Goal: Information Seeking & Learning: Find contact information

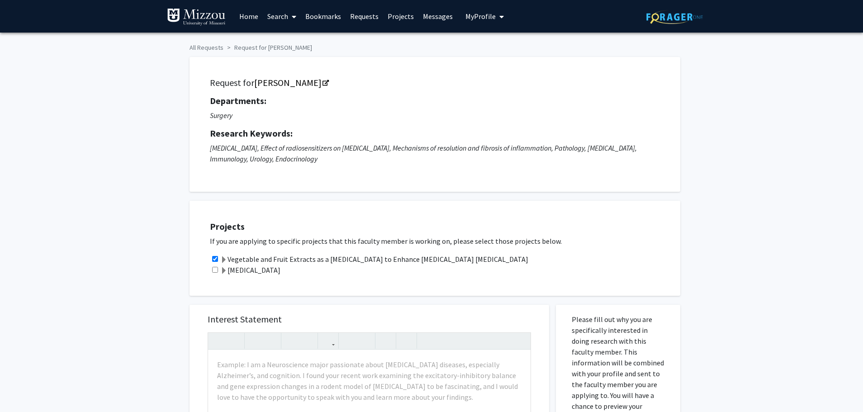
click at [405, 14] on link "Projects" at bounding box center [400, 16] width 35 height 32
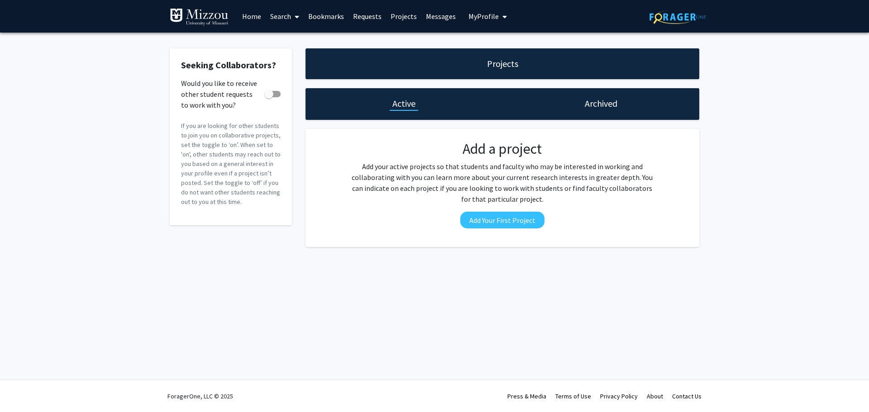
click at [290, 18] on link "Search" at bounding box center [285, 16] width 38 height 32
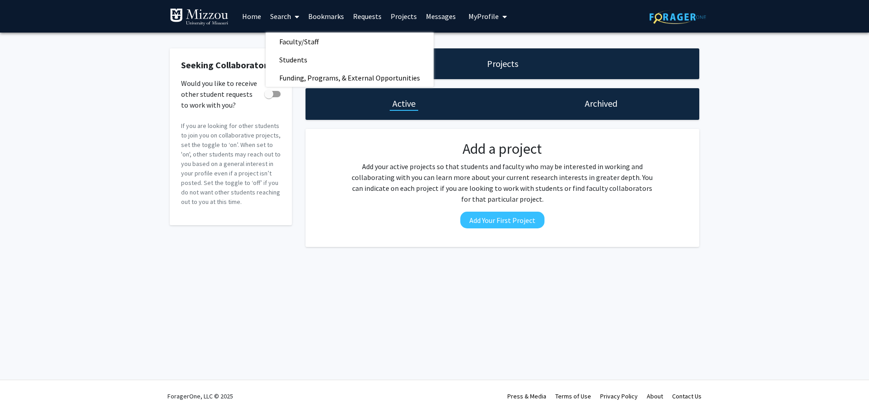
click at [330, 19] on link "Bookmarks" at bounding box center [326, 16] width 45 height 32
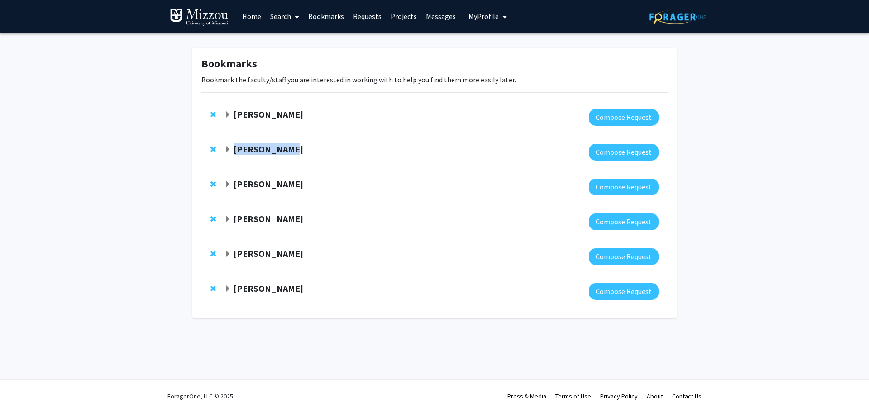
click at [281, 143] on div "Peter Cornish Compose Request" at bounding box center [434, 152] width 466 height 35
click at [279, 149] on strong "Peter Cornish" at bounding box center [268, 148] width 70 height 11
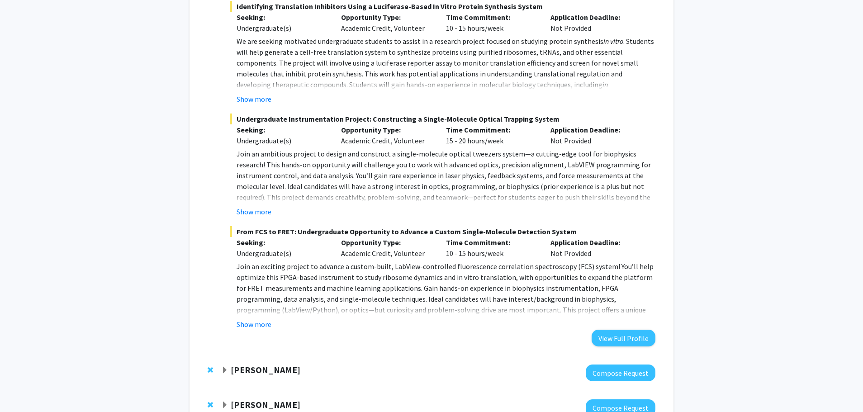
scroll to position [498, 0]
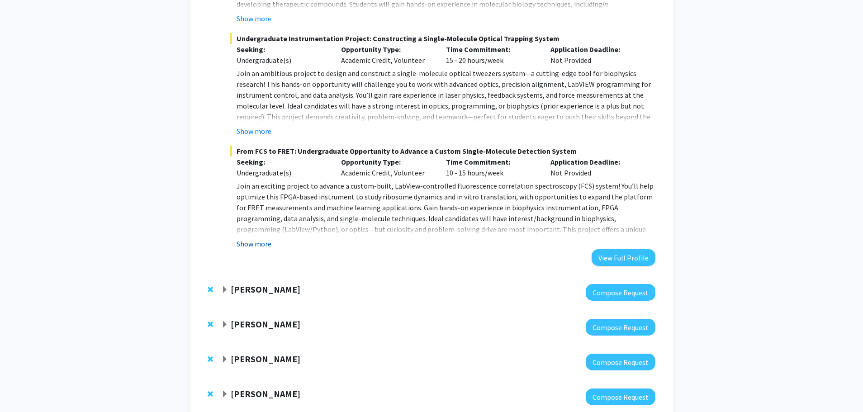
click at [256, 242] on button "Show more" at bounding box center [254, 243] width 35 height 11
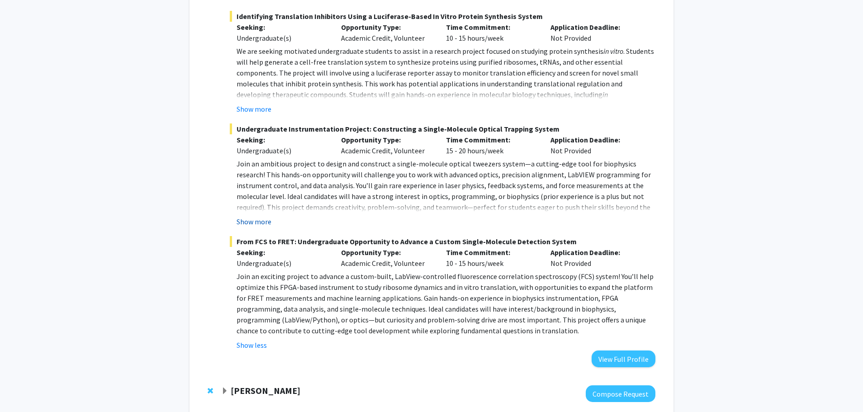
click at [259, 219] on button "Show more" at bounding box center [254, 221] width 35 height 11
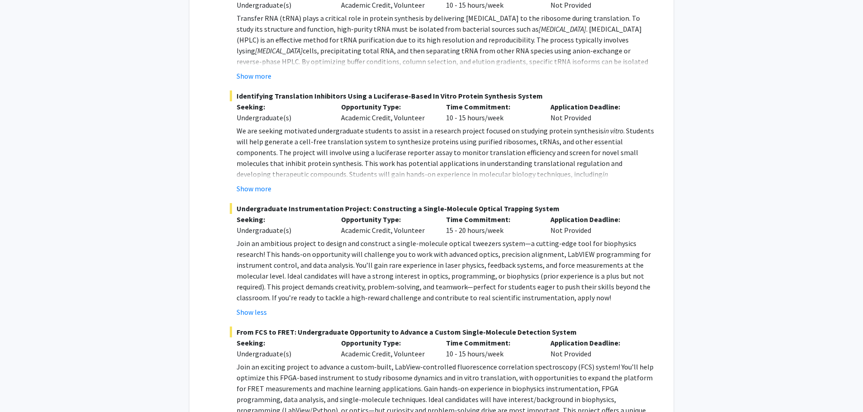
scroll to position [317, 0]
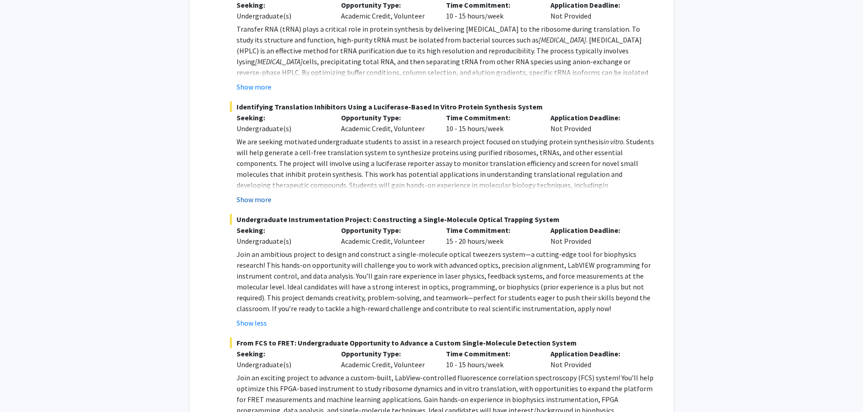
click at [262, 198] on button "Show more" at bounding box center [254, 199] width 35 height 11
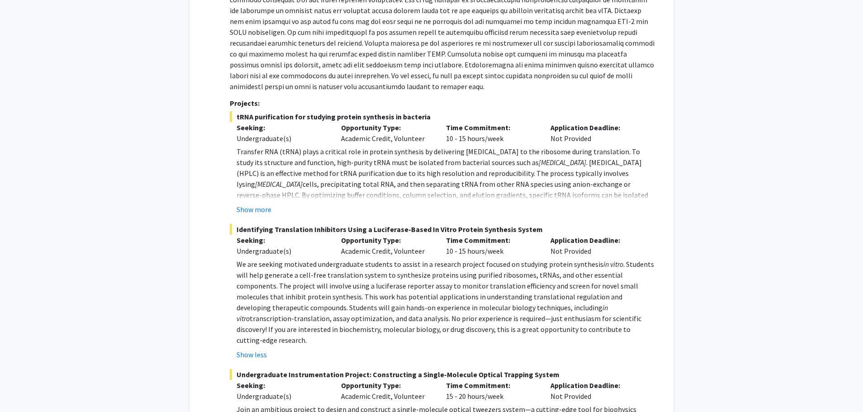
scroll to position [181, 0]
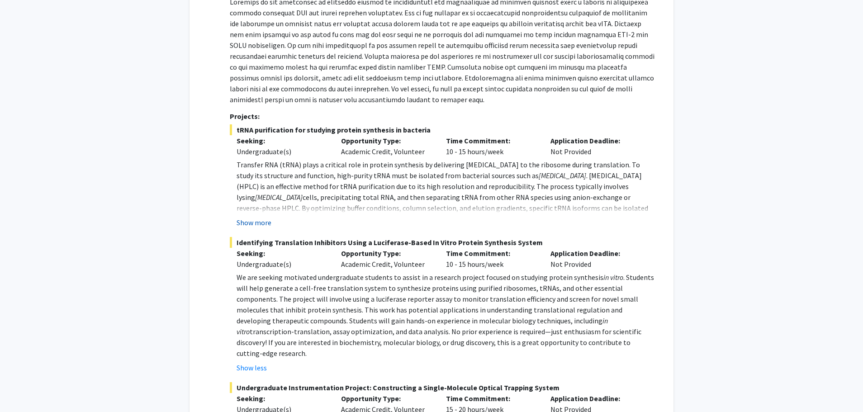
click at [254, 223] on button "Show more" at bounding box center [254, 222] width 35 height 11
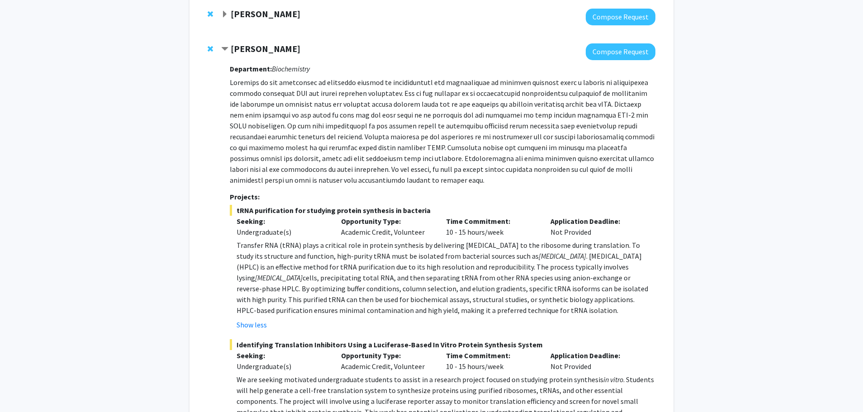
scroll to position [90, 0]
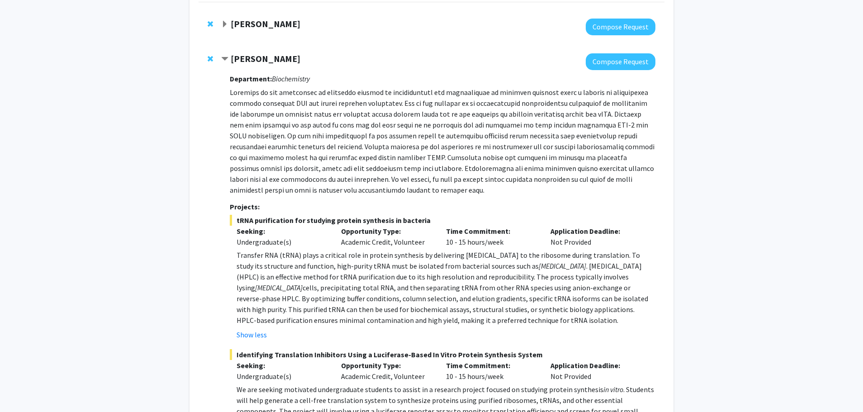
click at [371, 195] on p at bounding box center [443, 141] width 426 height 109
click at [419, 153] on p at bounding box center [443, 141] width 426 height 109
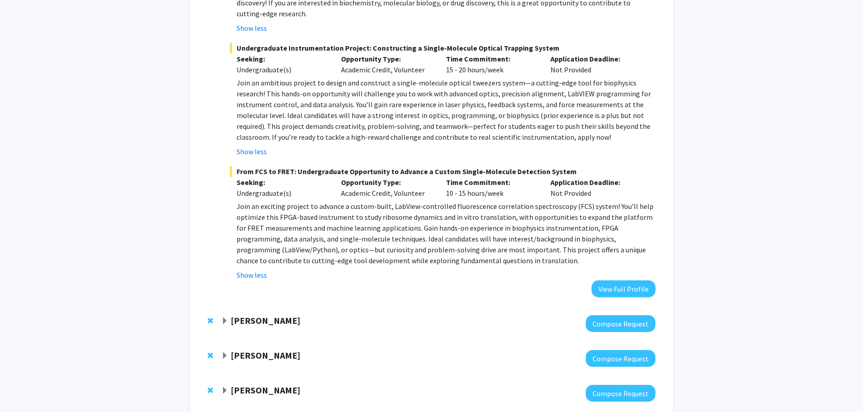
scroll to position [543, 0]
click at [289, 314] on strong "[PERSON_NAME]" at bounding box center [266, 319] width 70 height 11
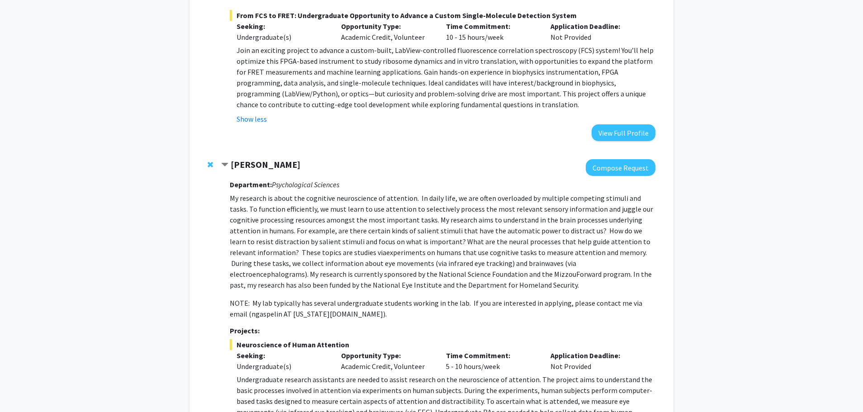
scroll to position [724, 0]
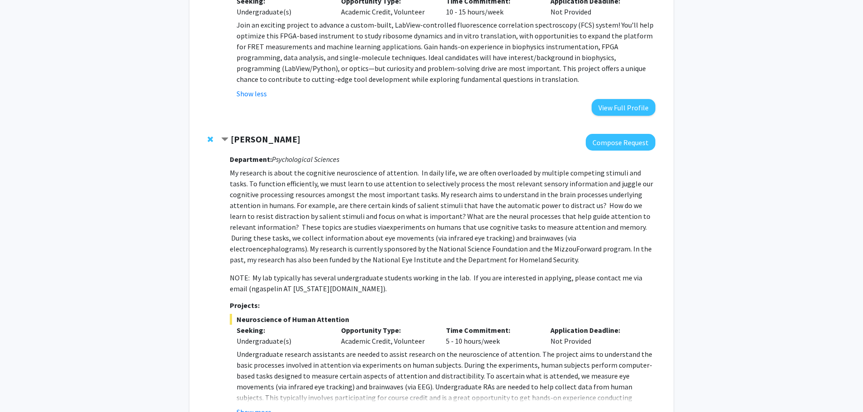
click at [369, 231] on span "experiments on humans that use cognitive tasks to measure attention and memory.…" at bounding box center [441, 244] width 422 height 42
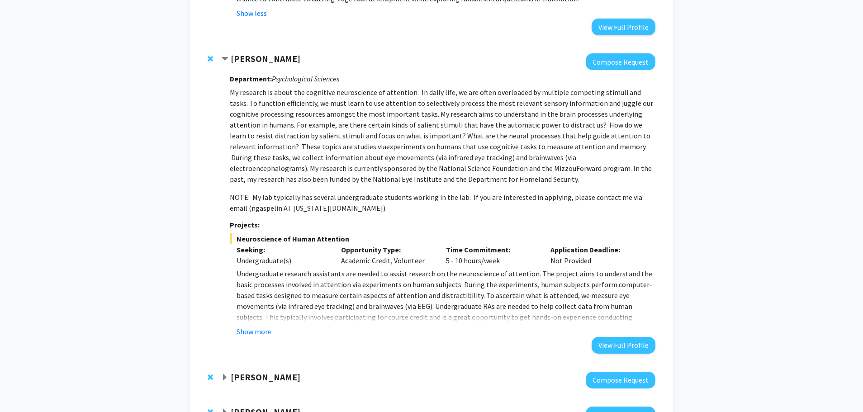
scroll to position [814, 0]
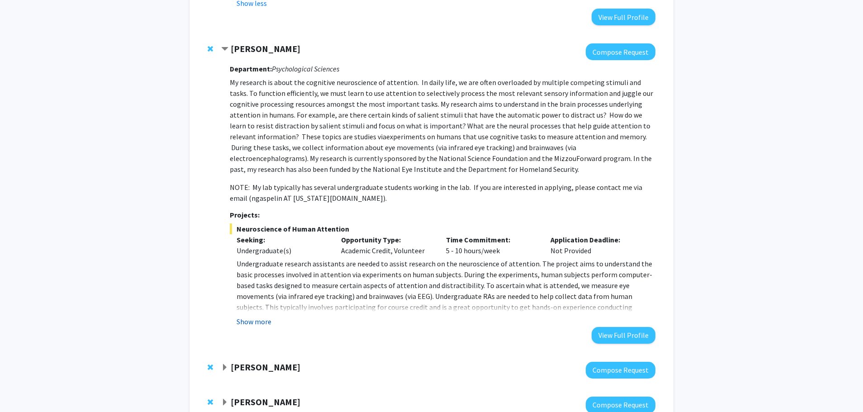
click at [265, 316] on button "Show more" at bounding box center [254, 321] width 35 height 11
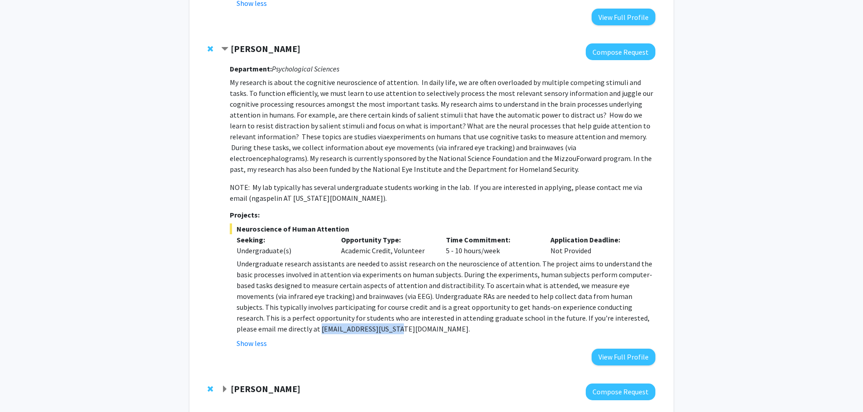
drag, startPoint x: 230, startPoint y: 321, endPoint x: 311, endPoint y: 320, distance: 80.5
click at [311, 320] on fg-read-more "Undergraduate research assistants are needed to assist research on the neurosci…" at bounding box center [443, 303] width 426 height 90
copy p "ngaspelin@missouri.edu"
click at [369, 86] on p "My research is about the cognitive neuroscience of attention. In daily life, we…" at bounding box center [443, 126] width 426 height 98
click at [358, 77] on p "My research is about the cognitive neuroscience of attention. In daily life, we…" at bounding box center [443, 126] width 426 height 98
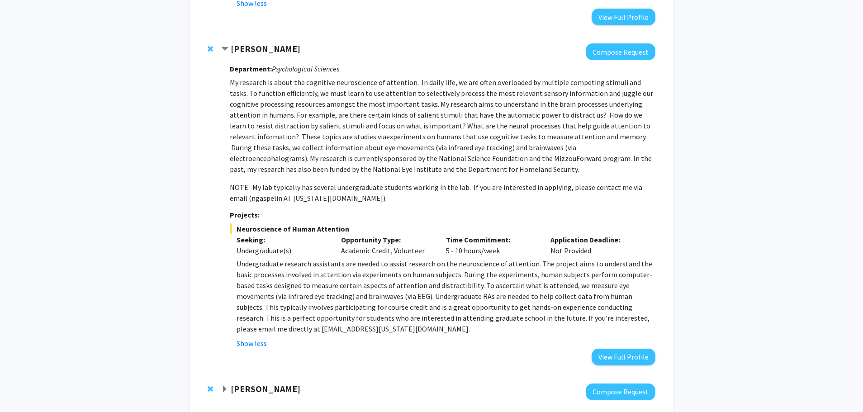
click at [332, 241] on div "Seeking: Undergraduate(s)" at bounding box center [282, 245] width 105 height 22
click at [428, 313] on p "Undergraduate research assistants are needed to assist research on the neurosci…" at bounding box center [446, 296] width 419 height 76
click at [608, 349] on button "View Full Profile" at bounding box center [624, 357] width 64 height 17
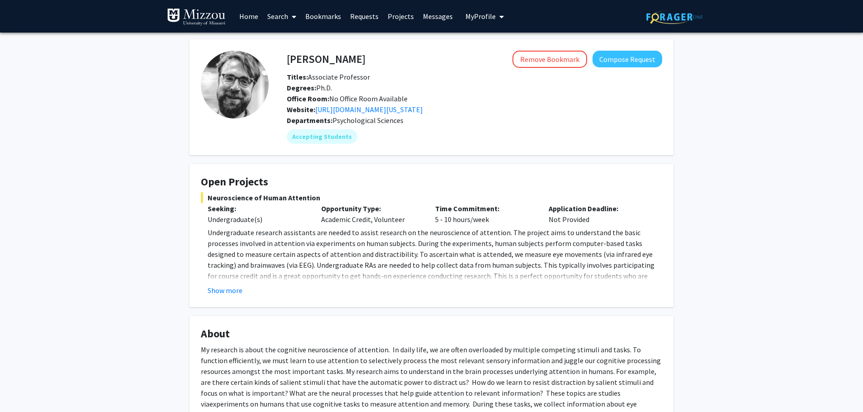
click at [232, 281] on fg-read-more "Undergraduate research assistants are needed to assist research on the neurosci…" at bounding box center [431, 261] width 461 height 69
click at [219, 277] on p "Undergraduate research assistants are needed to assist research on the neurosci…" at bounding box center [435, 265] width 455 height 76
click at [223, 287] on button "Show more" at bounding box center [225, 290] width 35 height 11
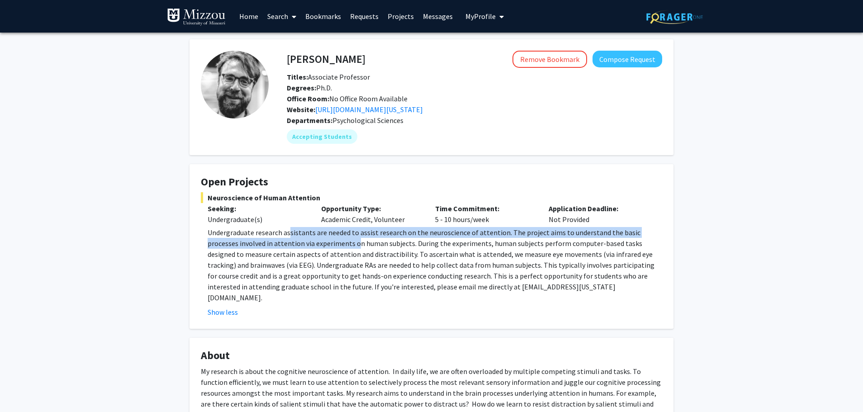
drag, startPoint x: 288, startPoint y: 233, endPoint x: 329, endPoint y: 253, distance: 45.9
click at [324, 249] on p "Undergraduate research assistants are needed to assist research on the neurosci…" at bounding box center [435, 265] width 455 height 76
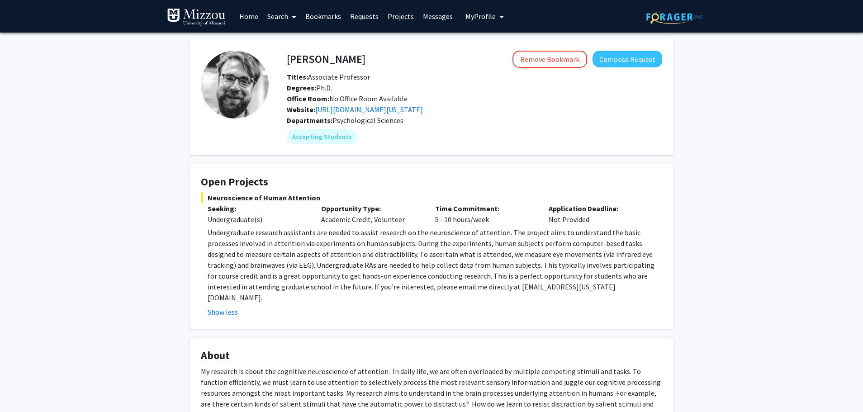
click at [355, 267] on p "Undergraduate research assistants are needed to assist research on the neurosci…" at bounding box center [435, 265] width 455 height 76
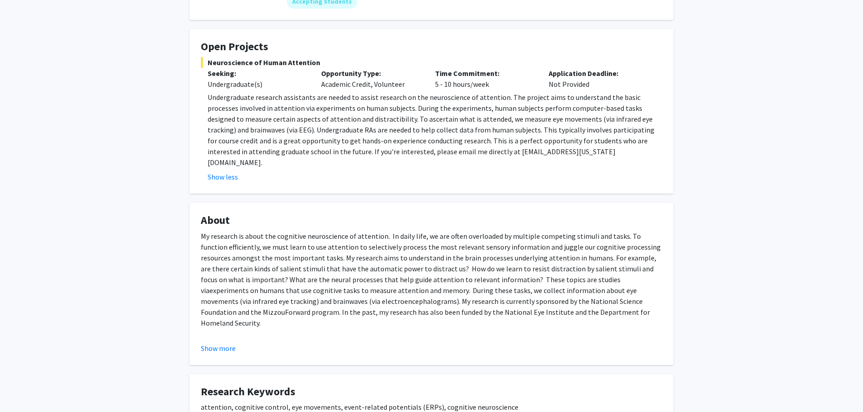
scroll to position [136, 0]
click at [197, 343] on fg-card "About My research is about the cognitive neuroscience of attention. In daily li…" at bounding box center [432, 283] width 484 height 162
click at [215, 342] on button "Show more" at bounding box center [218, 347] width 35 height 11
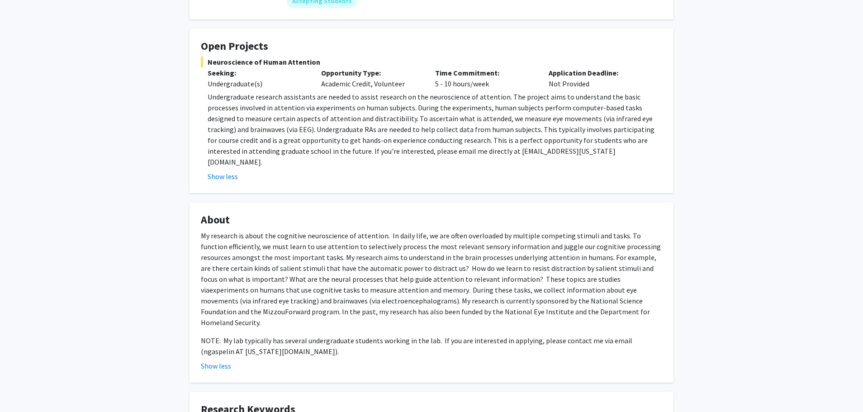
click at [312, 235] on p "My research is about the cognitive neuroscience of attention. In daily life, we…" at bounding box center [431, 279] width 461 height 98
drag, startPoint x: 366, startPoint y: 323, endPoint x: 412, endPoint y: 321, distance: 46.2
click at [412, 321] on div "My research is about the cognitive neuroscience of attention. In daily life, we…" at bounding box center [431, 293] width 461 height 127
click at [442, 336] on fg-read-more "My research is about the cognitive neuroscience of attention. In daily life, we…" at bounding box center [431, 300] width 461 height 141
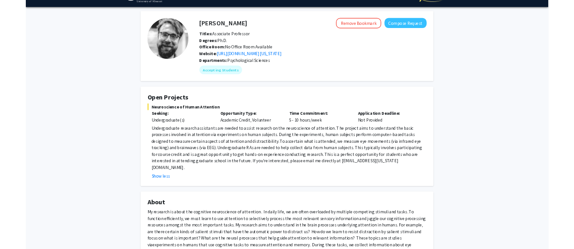
scroll to position [0, 0]
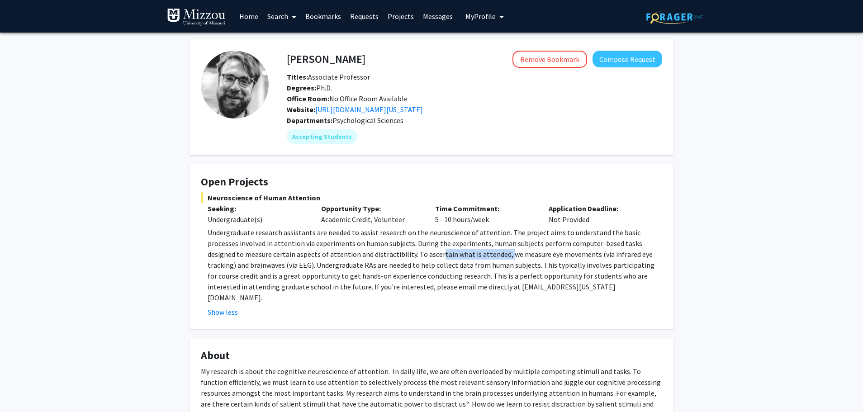
drag, startPoint x: 372, startPoint y: 255, endPoint x: 414, endPoint y: 262, distance: 42.8
click at [439, 253] on p "Undergraduate research assistants are needed to assist research on the neurosci…" at bounding box center [435, 265] width 455 height 76
click at [379, 271] on p "Undergraduate research assistants are needed to assist research on the neurosci…" at bounding box center [435, 265] width 455 height 76
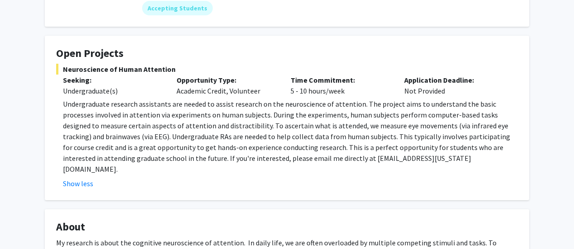
scroll to position [181, 0]
